Goal: Information Seeking & Learning: Compare options

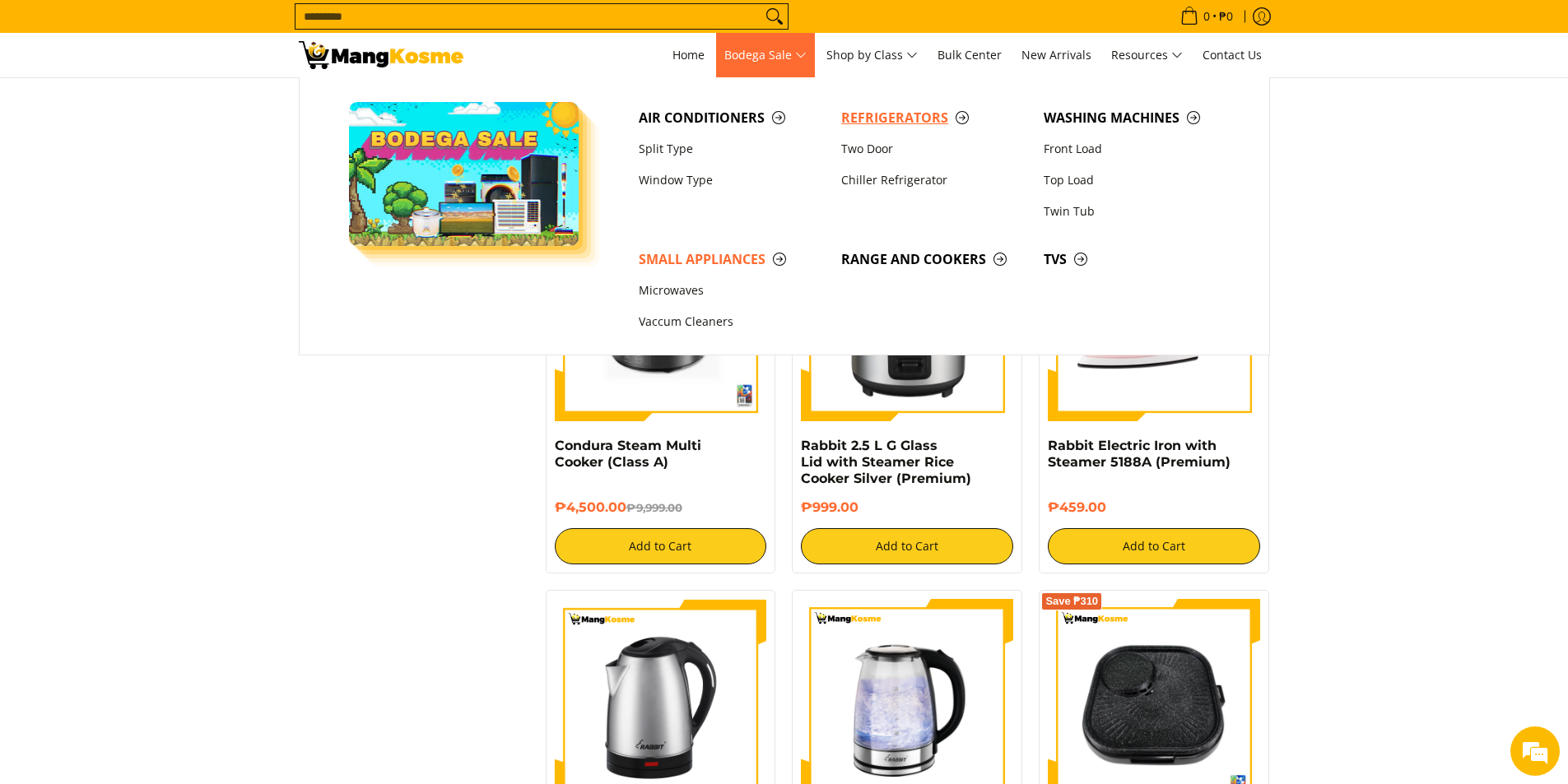
click at [926, 118] on span "Refrigerators" at bounding box center [934, 118] width 186 height 21
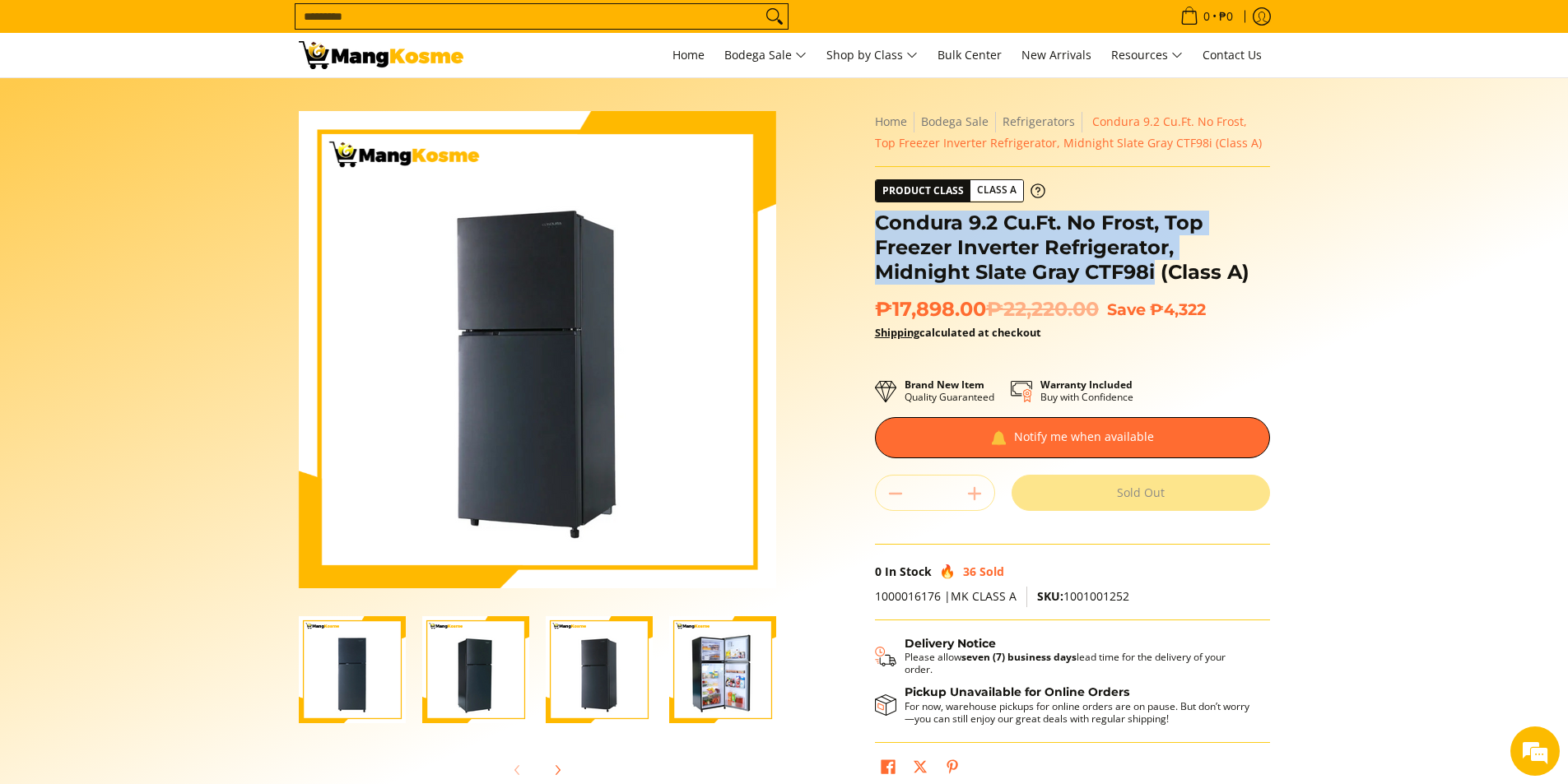
click at [461, 686] on img "Condura 9.2 Cu.Ft. No Frost, Top Freezer Inverter Refrigerator, Midnight Slate …" at bounding box center [475, 670] width 107 height 107
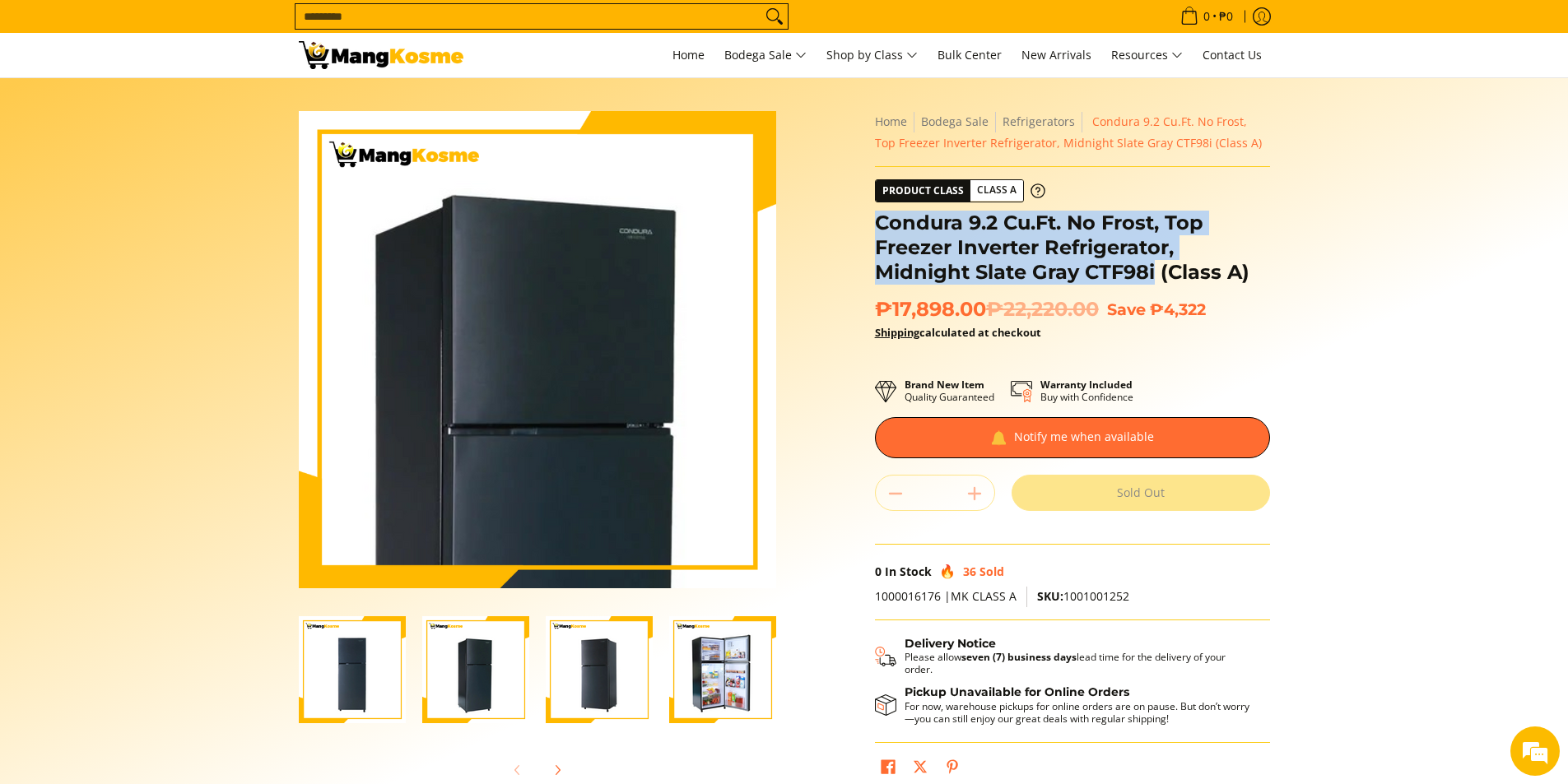
click at [540, 288] on img at bounding box center [537, 349] width 477 height 477
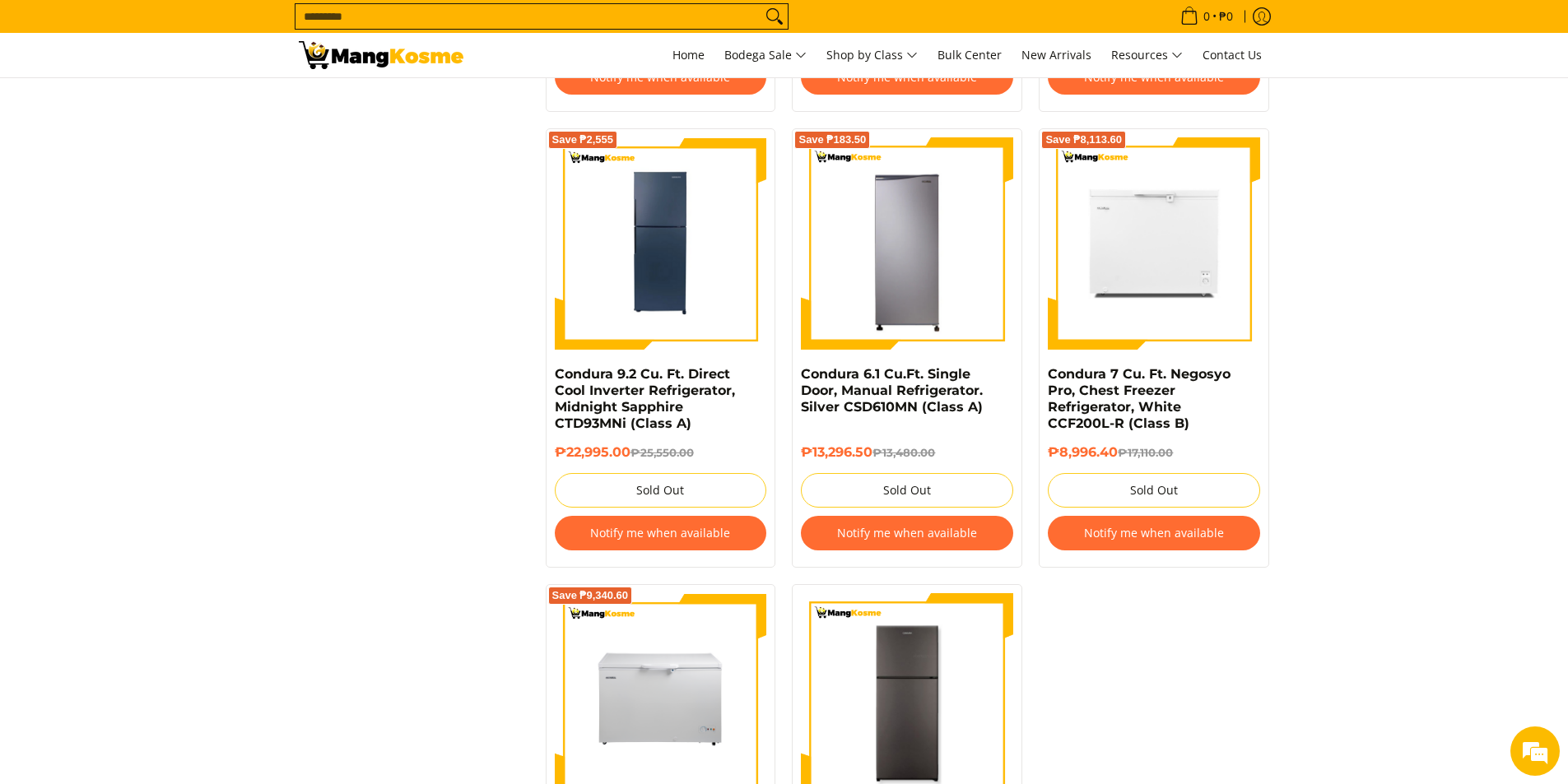
scroll to position [3046, 0]
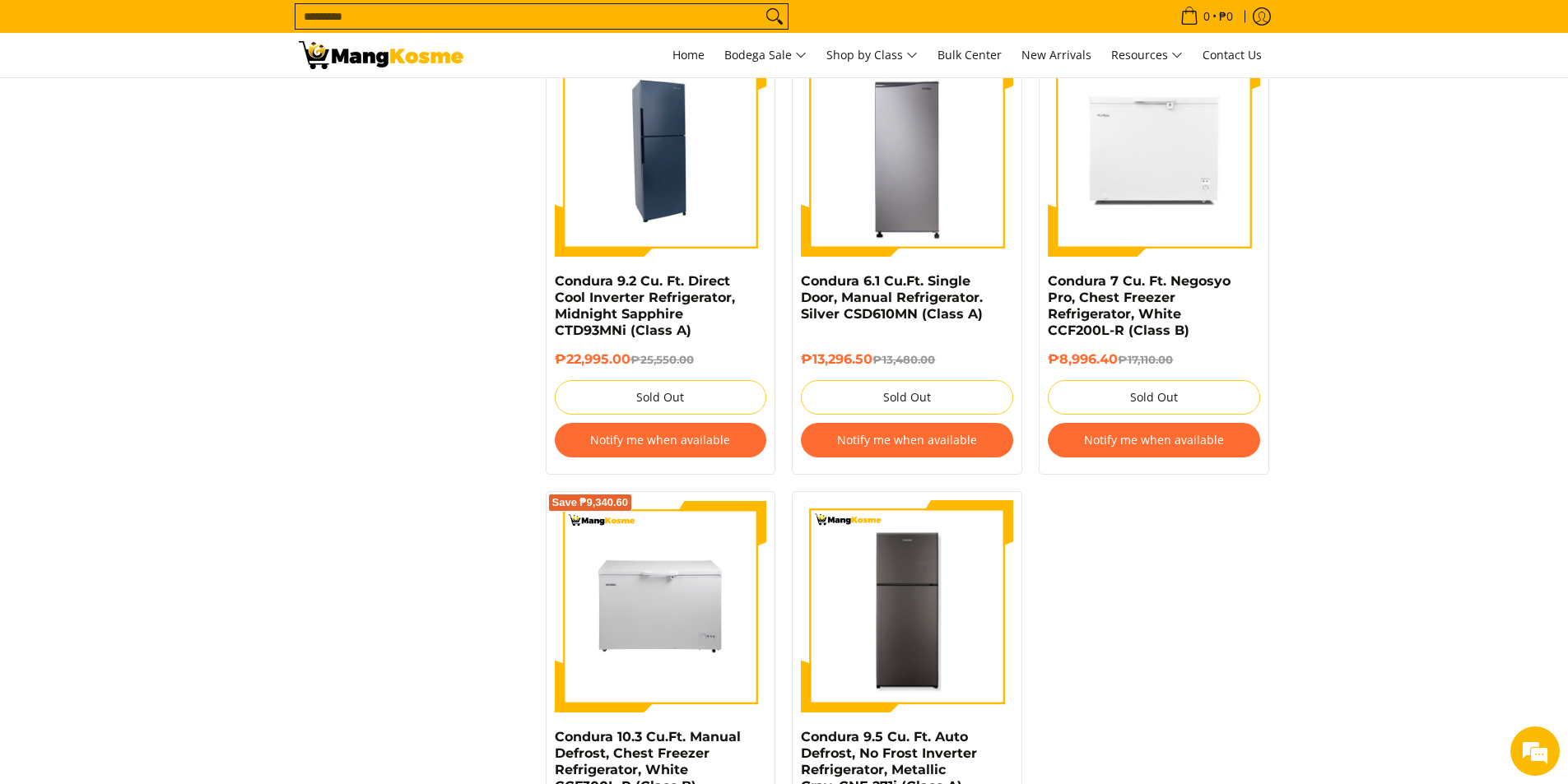
click at [671, 199] on img at bounding box center [661, 151] width 212 height 208
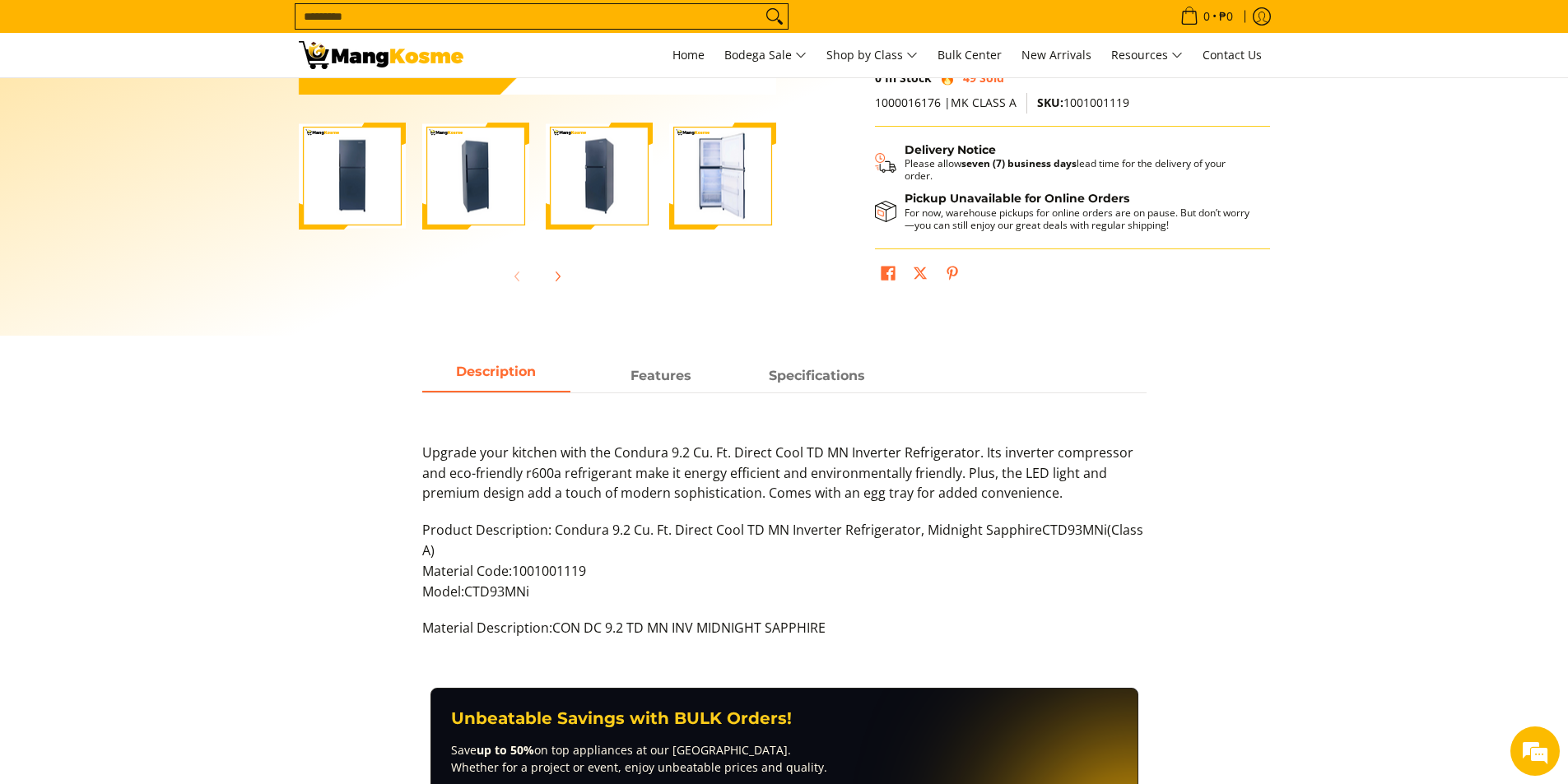
scroll to position [576, 0]
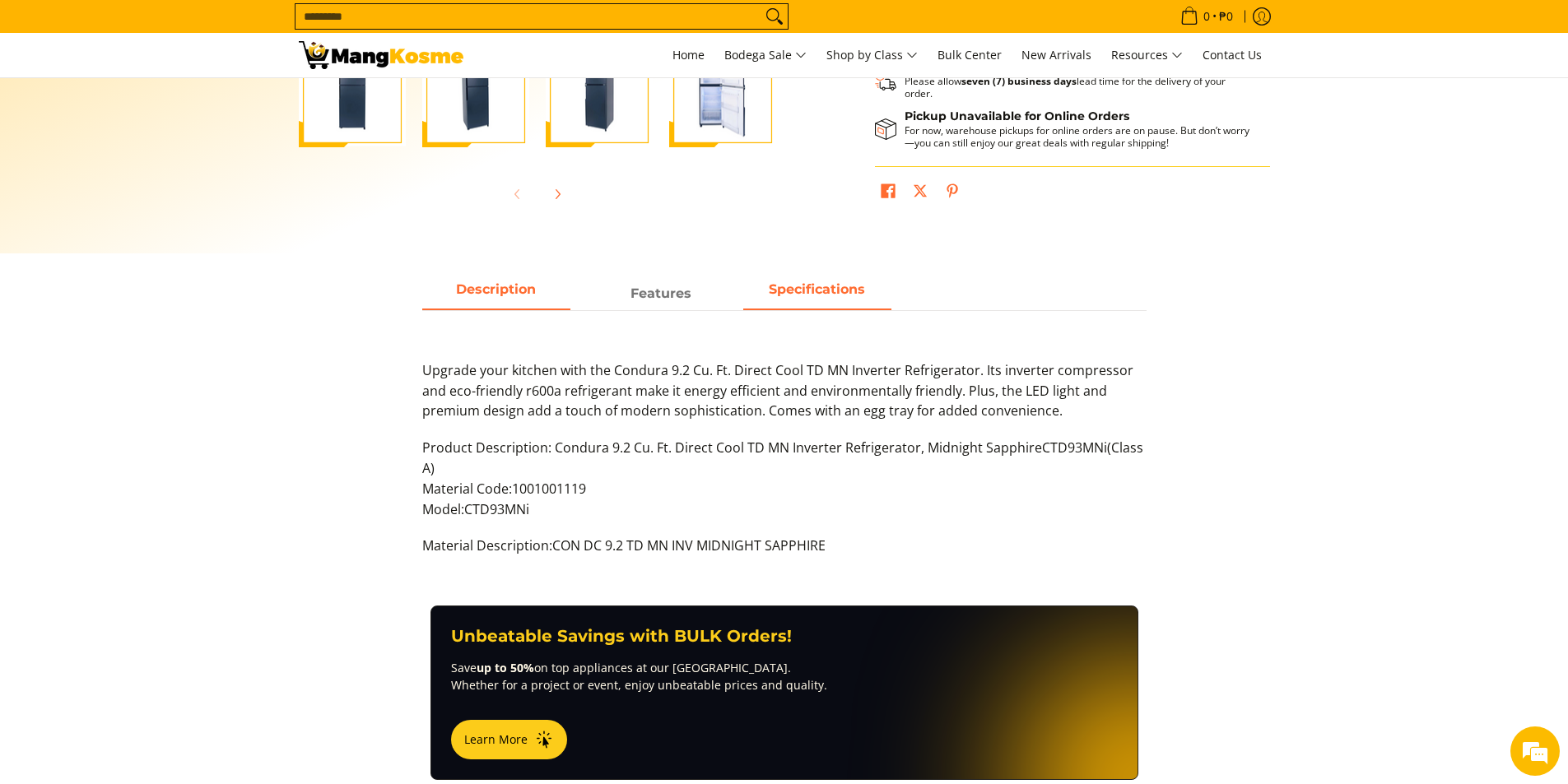
click at [811, 290] on strong "Specifications" at bounding box center [817, 289] width 96 height 16
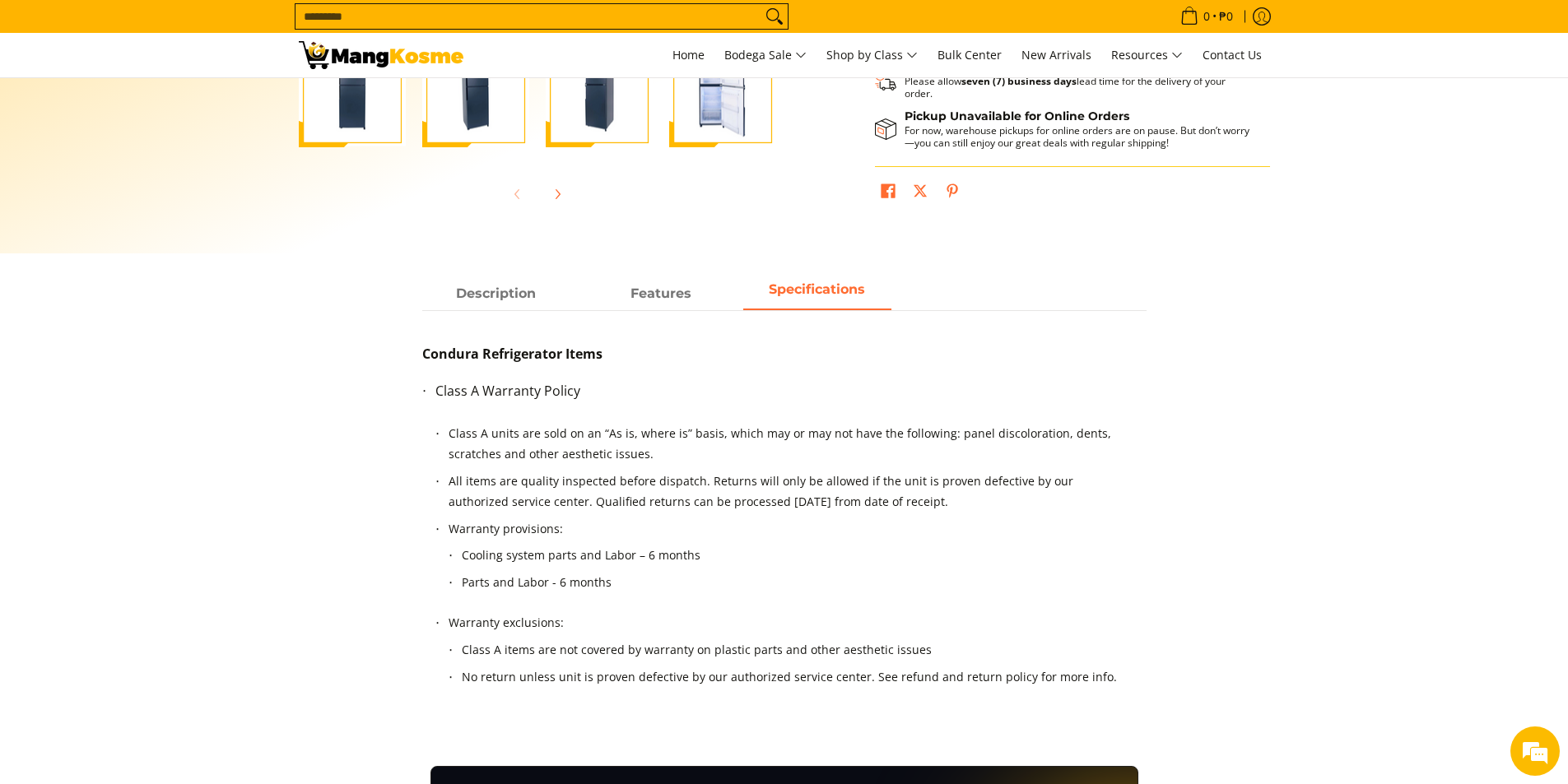
scroll to position [0, 0]
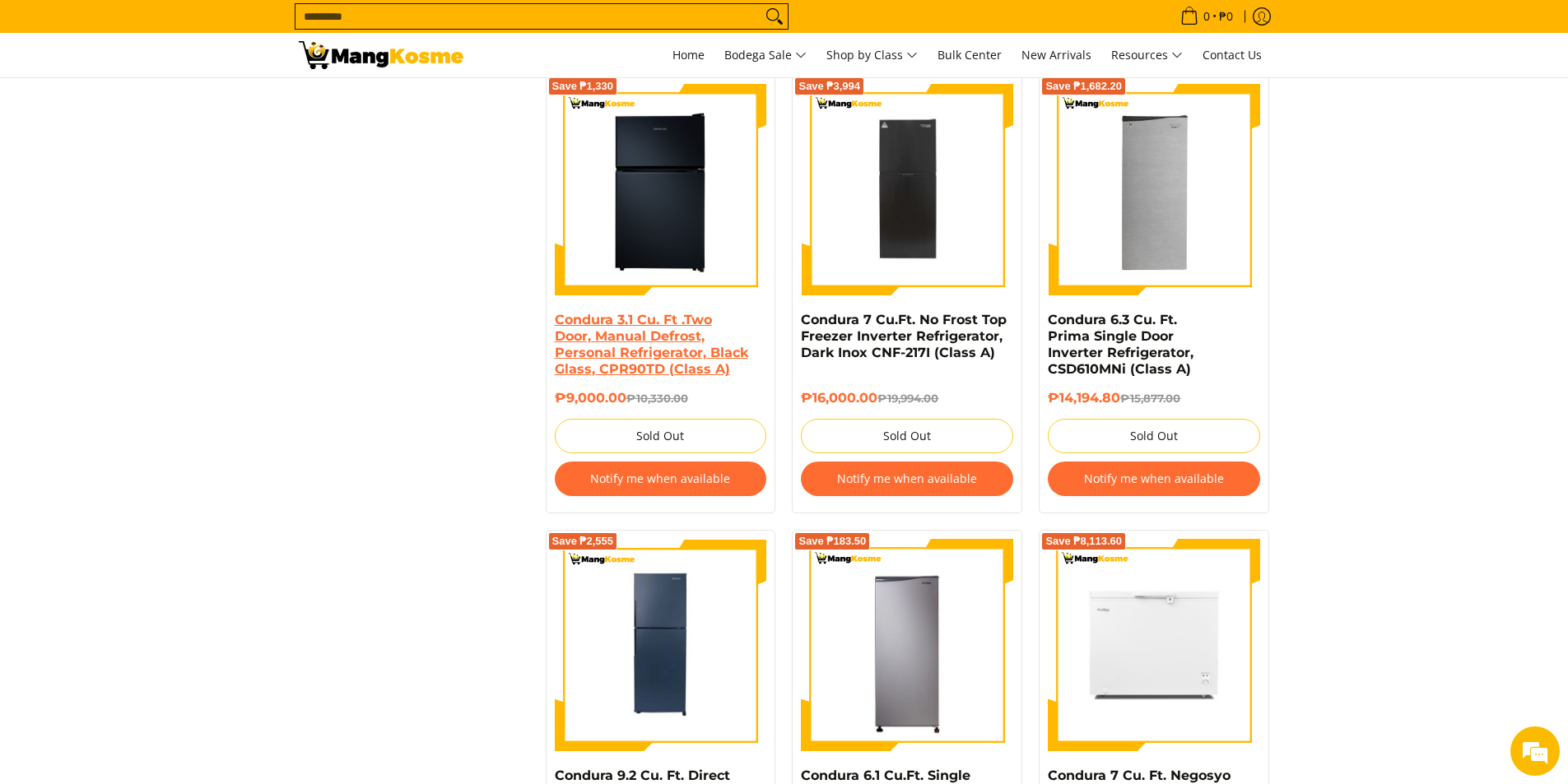
scroll to position [2552, 0]
